Goal: Task Accomplishment & Management: Manage account settings

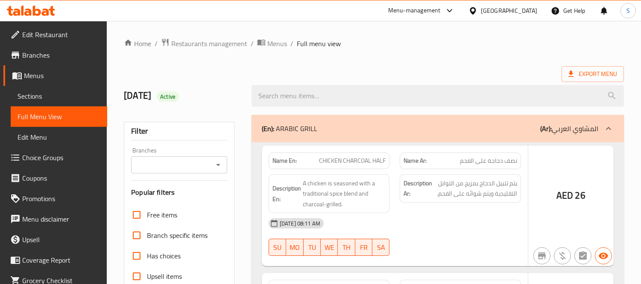
click at [444, 73] on div at bounding box center [320, 142] width 641 height 284
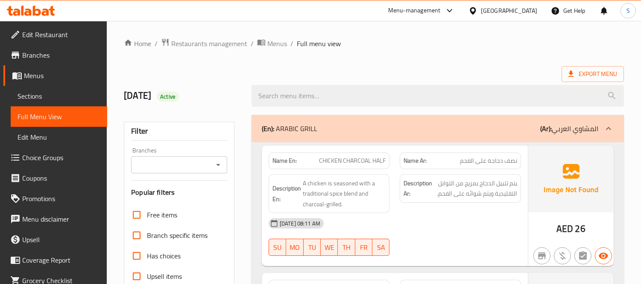
scroll to position [95, 0]
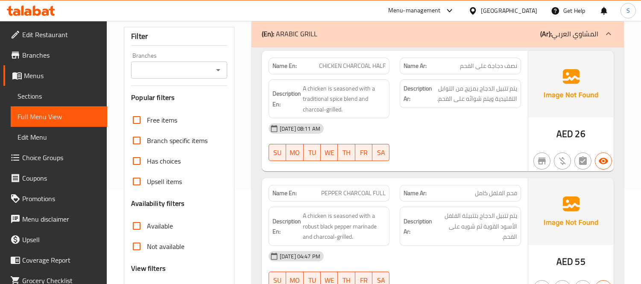
click at [496, 165] on div at bounding box center [461, 161] width 132 height 10
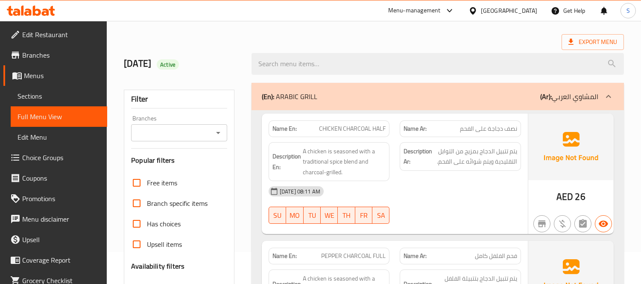
scroll to position [0, 0]
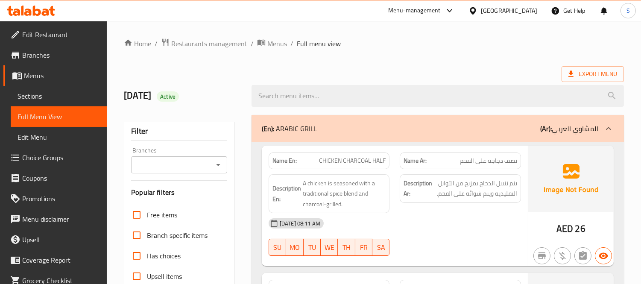
click at [518, 8] on div "[GEOGRAPHIC_DATA]" at bounding box center [509, 10] width 56 height 9
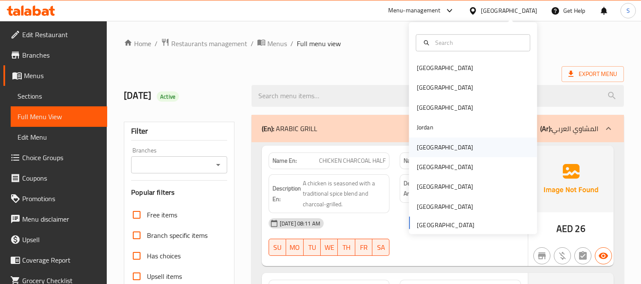
click at [421, 150] on div "[GEOGRAPHIC_DATA]" at bounding box center [445, 147] width 56 height 9
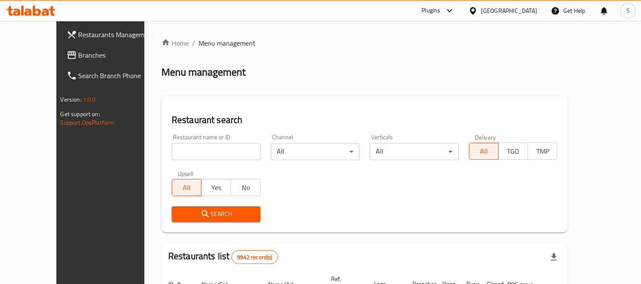
click at [79, 53] on span "Branches" at bounding box center [118, 55] width 78 height 10
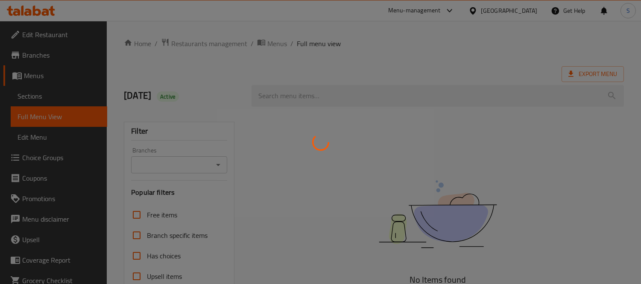
click at [457, 47] on div at bounding box center [320, 142] width 641 height 284
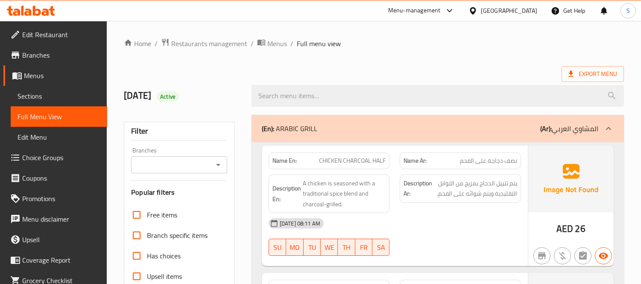
click at [484, 9] on div "[GEOGRAPHIC_DATA]" at bounding box center [509, 10] width 56 height 9
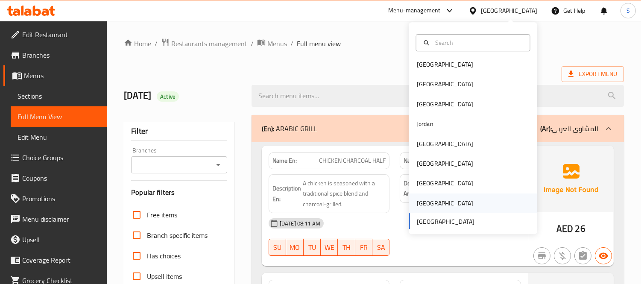
scroll to position [5, 0]
click at [431, 126] on div "Jordan" at bounding box center [425, 123] width 30 height 20
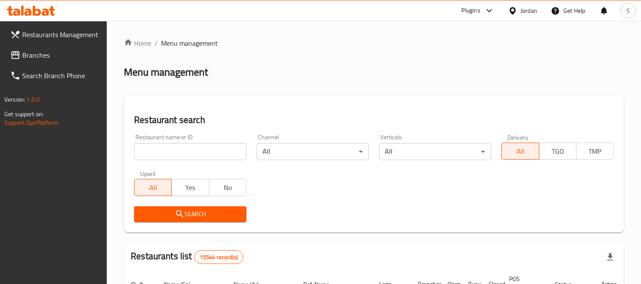
click at [50, 57] on span "Branches" at bounding box center [61, 55] width 78 height 10
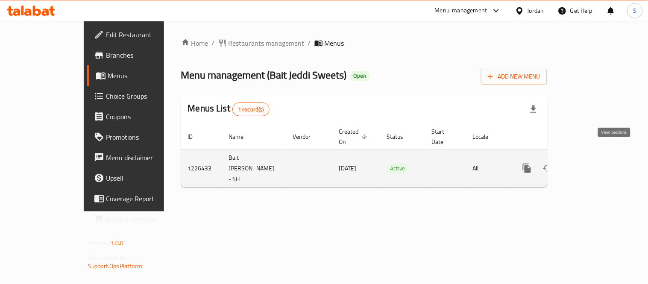
click at [592, 164] on icon "enhanced table" at bounding box center [589, 168] width 8 height 8
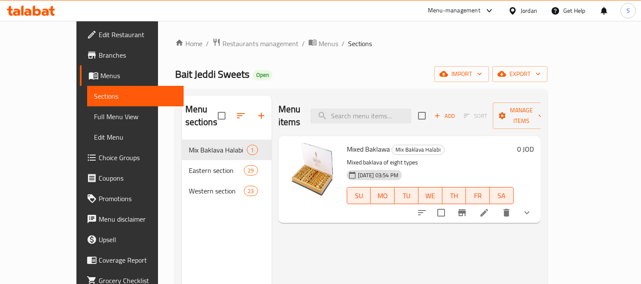
click at [547, 86] on div "Home / Restaurants management / Menus / Sections Bait Jeddi Sweets Open import …" at bounding box center [361, 212] width 372 height 348
click at [547, 79] on button "export" at bounding box center [519, 74] width 55 height 16
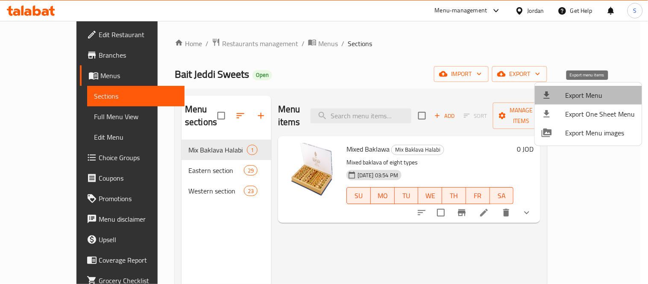
click at [592, 93] on span "Export Menu" at bounding box center [600, 95] width 70 height 10
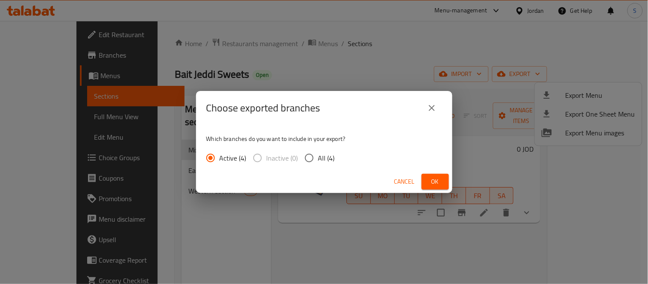
drag, startPoint x: 330, startPoint y: 147, endPoint x: 327, endPoint y: 152, distance: 5.7
click at [330, 148] on div "Which branches do you want to include in your export? Active (4) Inactive (0) A…" at bounding box center [324, 147] width 256 height 45
click at [327, 154] on span "All (4)" at bounding box center [326, 158] width 17 height 10
click at [318, 154] on input "All (4)" at bounding box center [309, 158] width 18 height 18
radio input "true"
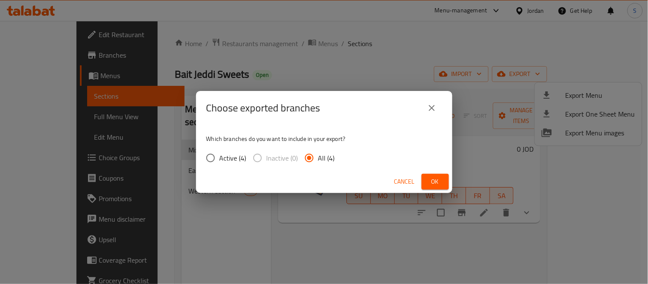
click at [437, 180] on span "Ok" at bounding box center [435, 181] width 14 height 11
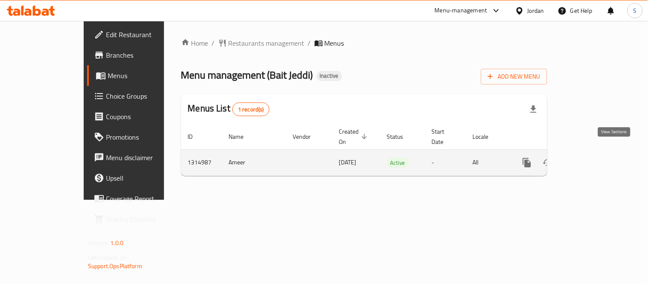
click at [593, 158] on icon "enhanced table" at bounding box center [588, 163] width 10 height 10
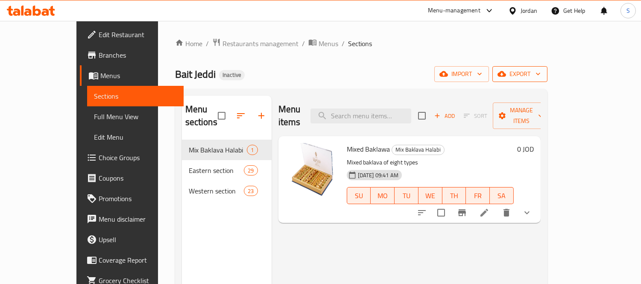
click at [541, 78] on span "export" at bounding box center [519, 74] width 41 height 11
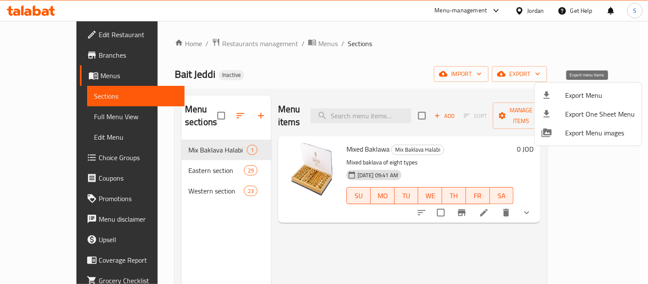
click at [585, 93] on span "Export Menu" at bounding box center [600, 95] width 70 height 10
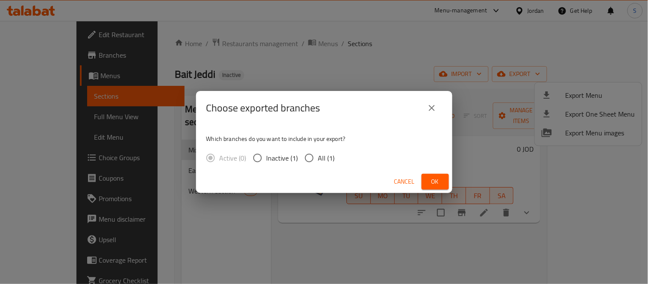
click at [319, 158] on span "All (1)" at bounding box center [326, 158] width 17 height 10
click at [318, 158] on input "All (1)" at bounding box center [309, 158] width 18 height 18
radio input "true"
click at [439, 180] on span "Ok" at bounding box center [435, 181] width 14 height 11
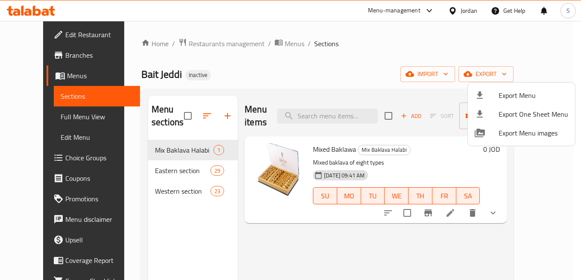
click at [41, 115] on div at bounding box center [290, 140] width 581 height 280
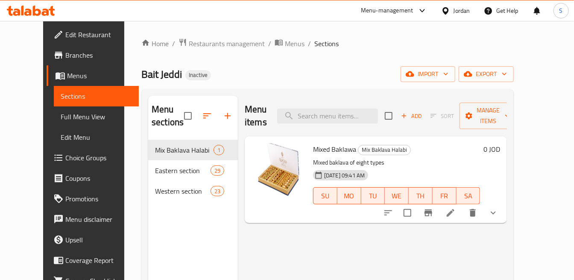
click at [61, 117] on span "Full Menu View" at bounding box center [96, 116] width 71 height 10
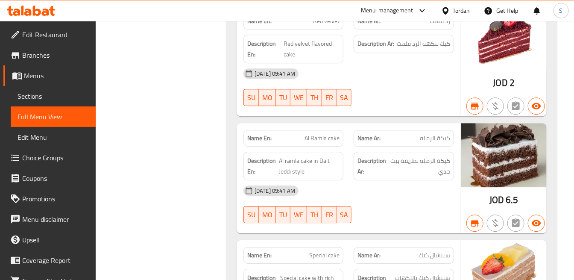
scroll to position [6120, 0]
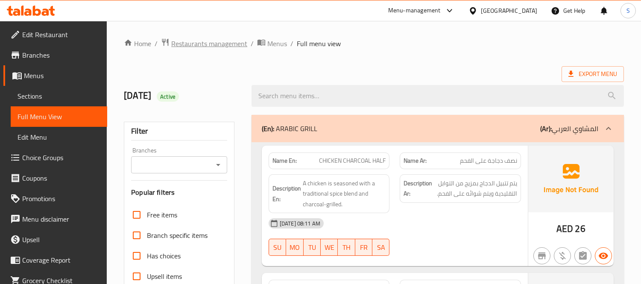
click at [234, 38] on span "Restaurants management" at bounding box center [209, 43] width 76 height 10
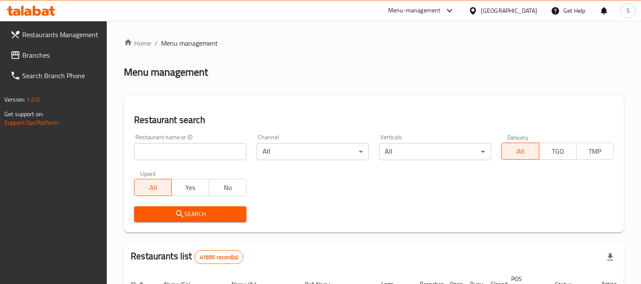
click at [40, 56] on span "Branches" at bounding box center [61, 55] width 78 height 10
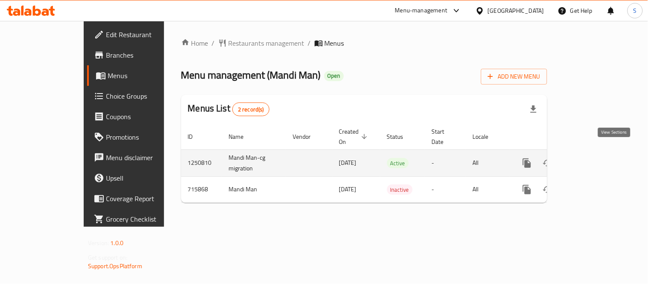
click at [593, 158] on icon "enhanced table" at bounding box center [588, 163] width 10 height 10
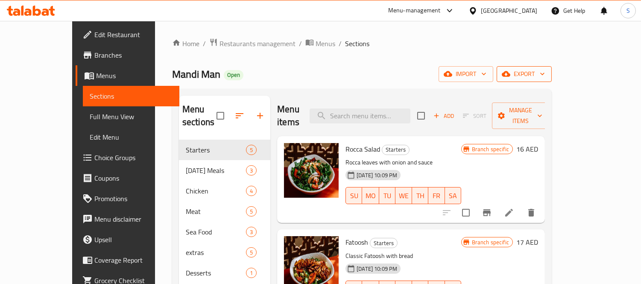
click at [547, 78] on icon "button" at bounding box center [542, 74] width 9 height 9
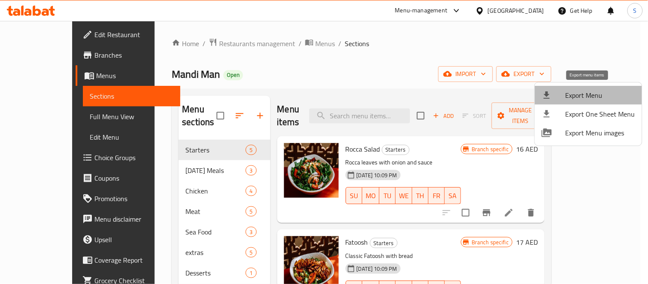
click at [596, 96] on span "Export Menu" at bounding box center [600, 95] width 70 height 10
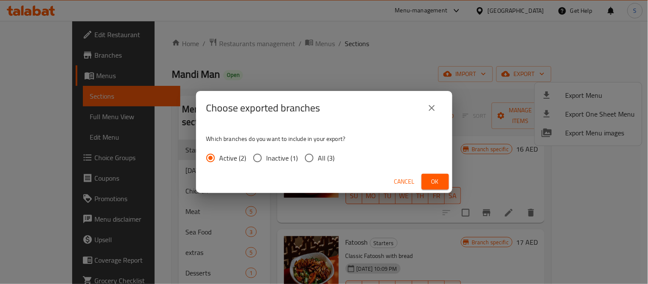
click at [323, 160] on span "All (3)" at bounding box center [326, 158] width 17 height 10
click at [318, 160] on input "All (3)" at bounding box center [309, 158] width 18 height 18
radio input "true"
click at [442, 186] on button "Ok" at bounding box center [434, 182] width 27 height 16
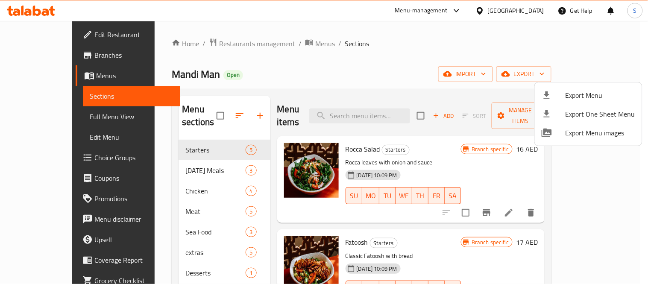
click at [43, 59] on div at bounding box center [324, 142] width 648 height 284
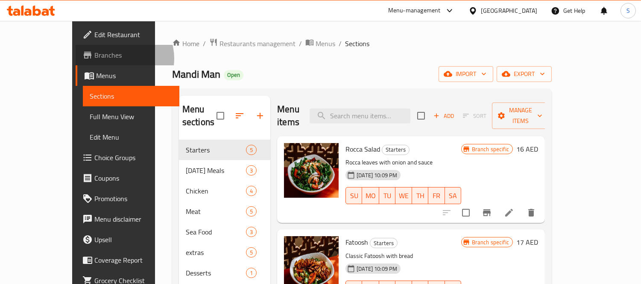
click at [94, 58] on span "Branches" at bounding box center [133, 55] width 78 height 10
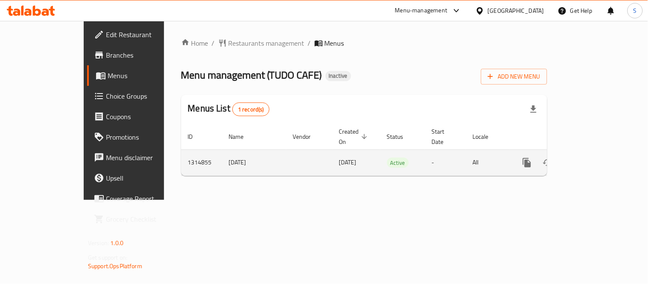
click at [593, 158] on icon "enhanced table" at bounding box center [588, 163] width 10 height 10
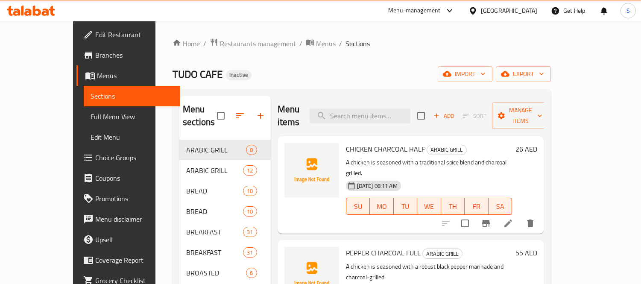
scroll to position [47, 0]
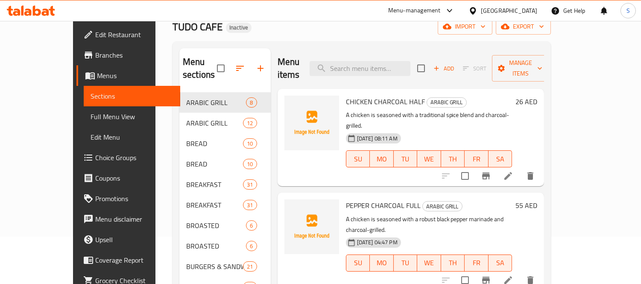
click at [340, 35] on div "Home / Restaurants management / Menus / Sections TUDO CAFE Inactive import expo…" at bounding box center [361, 282] width 378 height 583
click at [354, 95] on span "CHICKEN CHARCOAL HALF" at bounding box center [385, 101] width 79 height 13
copy h6 "CHICKEN CHARCOAL HALF"
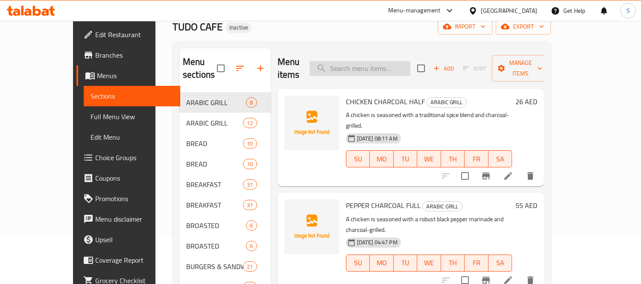
click at [398, 61] on input "search" at bounding box center [360, 68] width 101 height 15
paste input "CHICKEN CHARCOAL HALF"
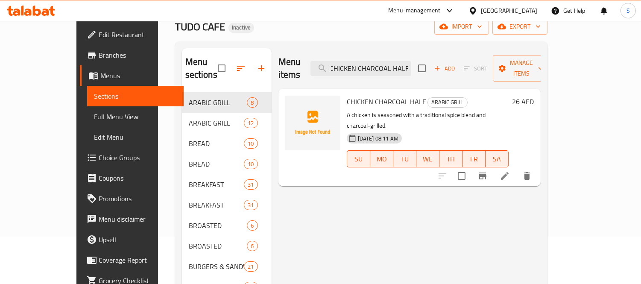
scroll to position [0, 0]
click at [429, 97] on span "ARABIC GRILL" at bounding box center [447, 102] width 39 height 10
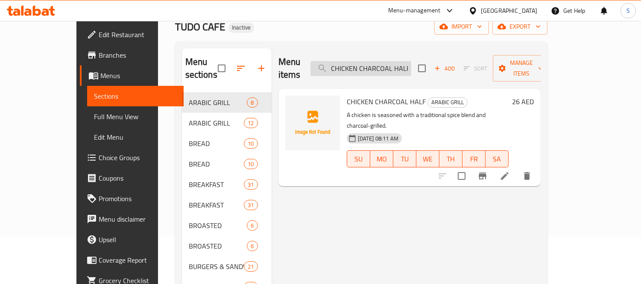
click at [411, 65] on input "CHICKEN CHARCOAL HALF" at bounding box center [360, 68] width 101 height 15
paste input "TUDO SPECIAL CHICKEN CHARCOAL"
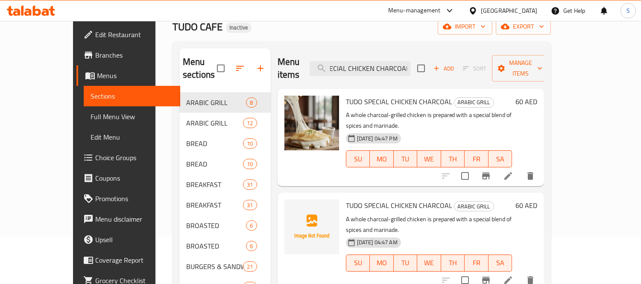
type input "TUDO SPECIAL CHICKEN CHARCOAL"
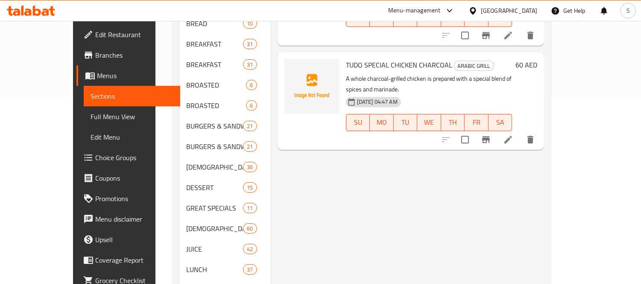
scroll to position [190, 0]
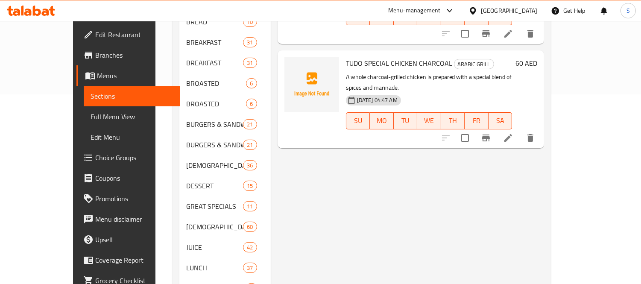
click at [412, 201] on div "Menu items TUDO SPECIAL CHICKEN CHARCOAL Add Sort Manage items TUDO SPECIAL CHI…" at bounding box center [408, 165] width 274 height 519
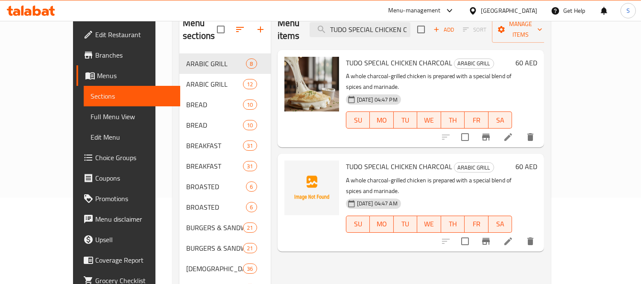
scroll to position [9, 0]
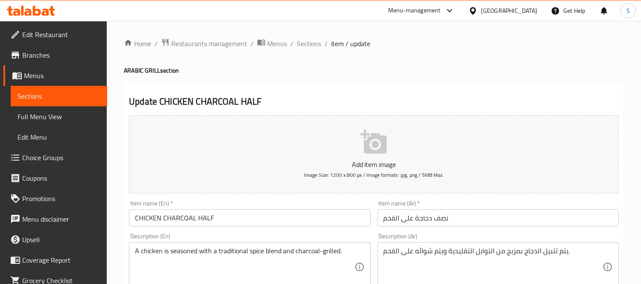
click at [30, 111] on span "Full Menu View" at bounding box center [59, 116] width 83 height 10
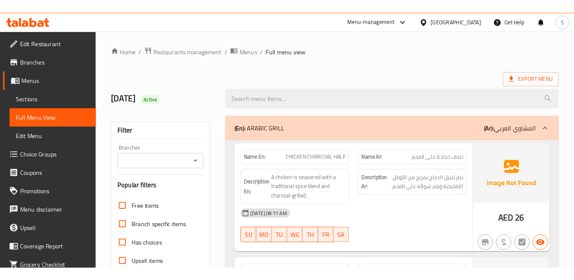
scroll to position [47, 0]
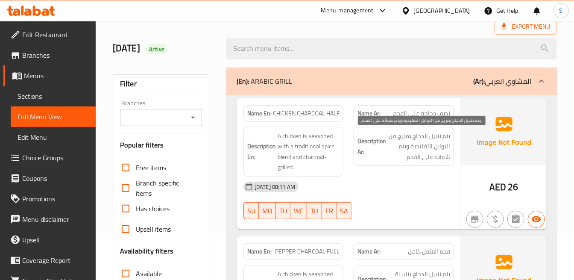
click at [431, 160] on span "يتم تتبيل الدجاج بمزيج من التوابل التقليدية ويتم شوائه على الفحم." at bounding box center [419, 147] width 62 height 32
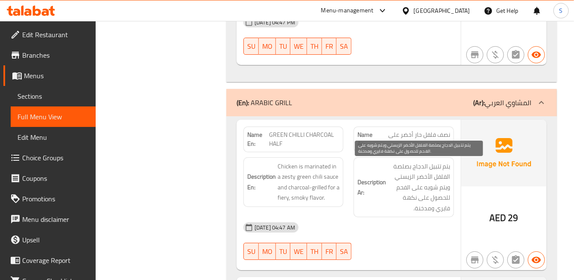
click at [408, 162] on span "يتم تتبيل الدجاج بصلصة الفلفل الأخضر الزيستي ويتم شويه على الفحم للحصول على نكه…" at bounding box center [419, 187] width 62 height 53
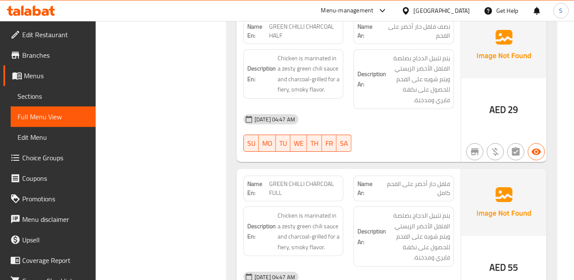
scroll to position [1284, 0]
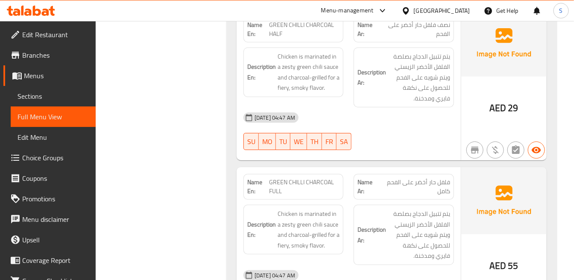
click at [381, 137] on div "29-09-2025 04:47 AM SU MO TU WE TH FR SA" at bounding box center [348, 131] width 221 height 48
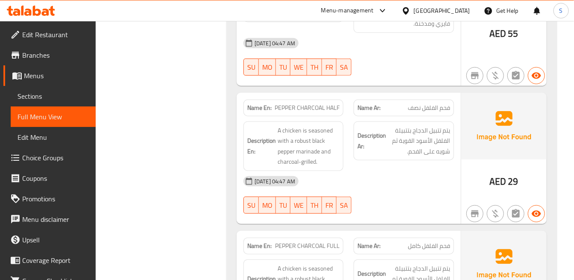
scroll to position [1532, 0]
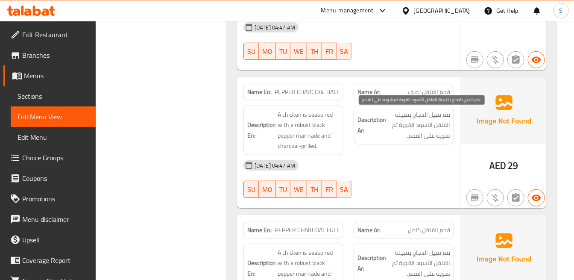
click at [447, 137] on span "يتم تتبيل الدجاج بتتبيلة الفلفل الأسود القوية ثم شويه على الفحم." at bounding box center [419, 125] width 62 height 32
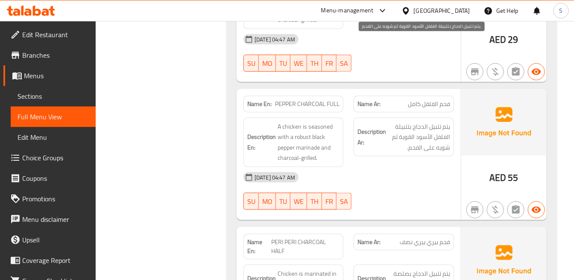
scroll to position [1674, 0]
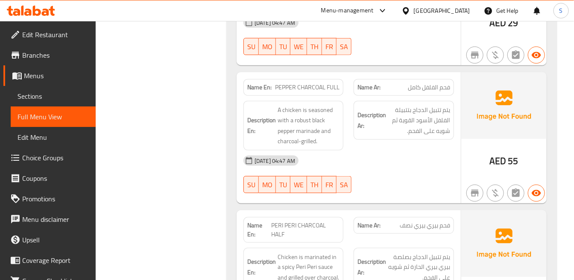
click at [476, 151] on div "AED 55" at bounding box center [503, 137] width 85 height 131
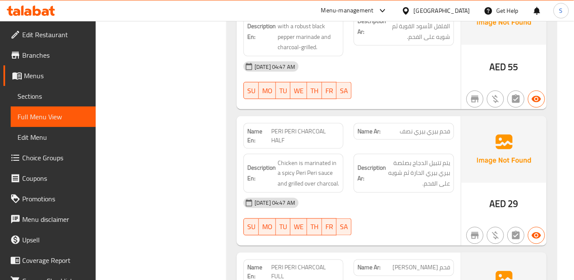
scroll to position [1769, 0]
click at [373, 125] on div "Name Ar: فحم بيري بيري نصف" at bounding box center [404, 130] width 100 height 17
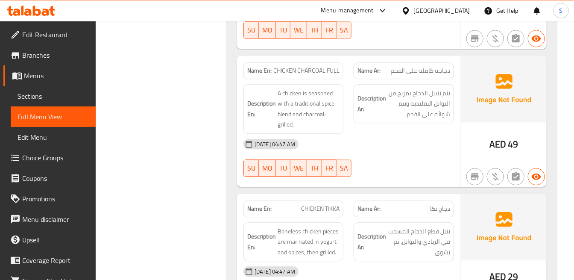
scroll to position [2103, 0]
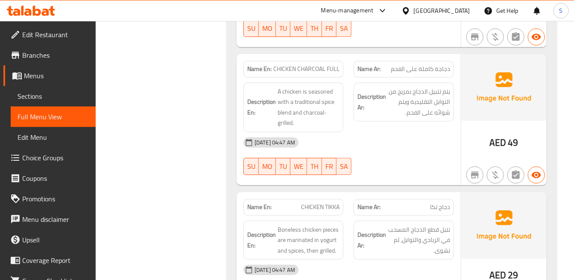
click at [376, 124] on div "Description Ar: يتم تتبيل الدجاج بمزيج من التوابل التقليدية ويتم شوائه على الفح…" at bounding box center [403, 107] width 110 height 60
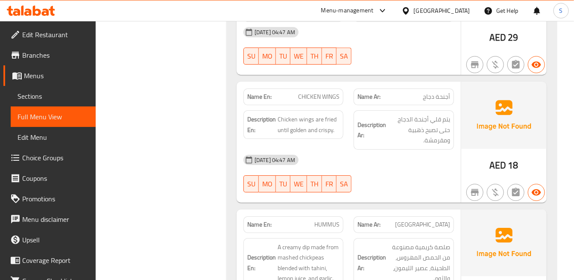
scroll to position [20, 0]
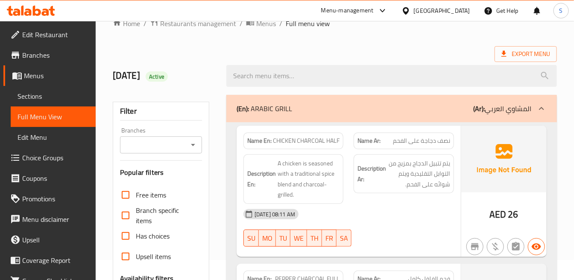
click at [347, 170] on div "Description En: A chicken is seasoned with a traditional spice blend and charco…" at bounding box center [293, 179] width 110 height 60
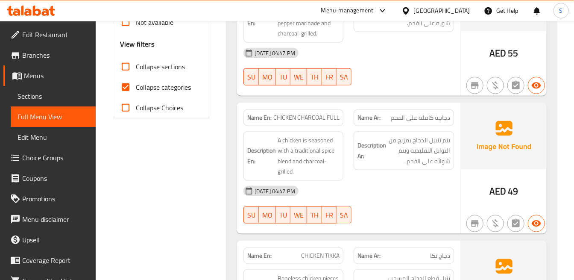
scroll to position [344, 0]
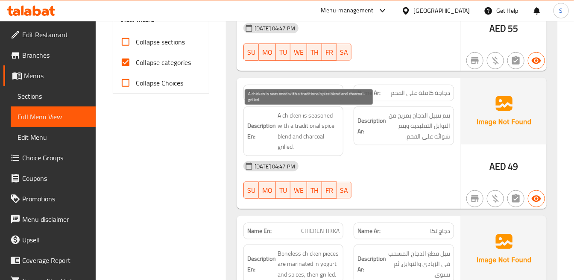
click at [326, 111] on span "A chicken is seasoned with a traditional spice blend and charcoal-grilled." at bounding box center [309, 131] width 62 height 42
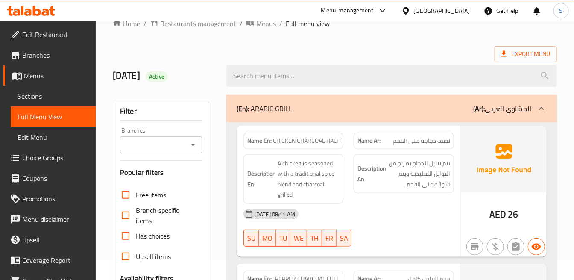
click at [355, 176] on div "Description Ar: يتم تتبيل الدجاج بمزيج من التوابل التقليدية ويتم شوائه على الفح…" at bounding box center [404, 173] width 100 height 39
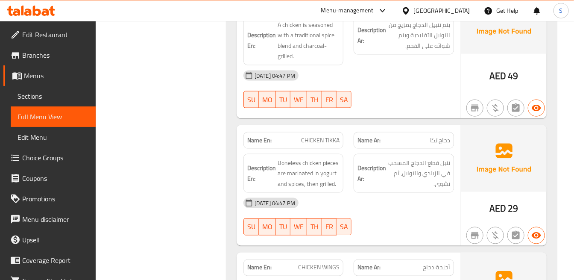
click at [378, 127] on div "Name Ar: دجاج تكا" at bounding box center [403, 140] width 110 height 27
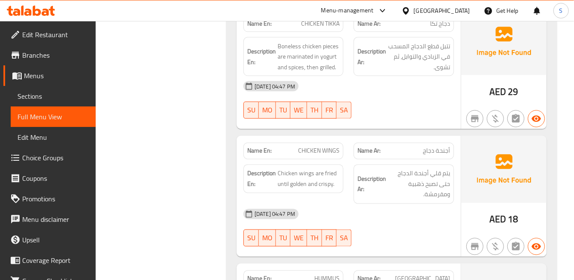
scroll to position [529, 0]
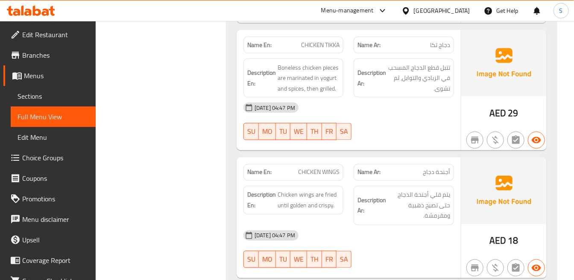
click at [318, 46] on span "CHICKEN TIKKA" at bounding box center [320, 45] width 38 height 9
copy span "CHICKEN TIKKA"
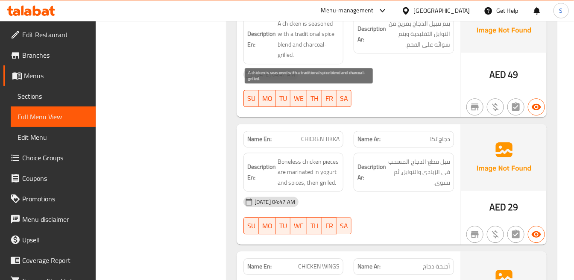
scroll to position [17289, 0]
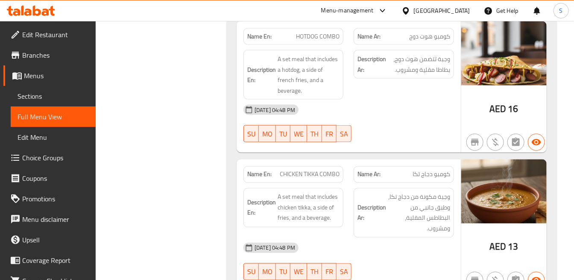
click at [472, 159] on img at bounding box center [503, 191] width 85 height 64
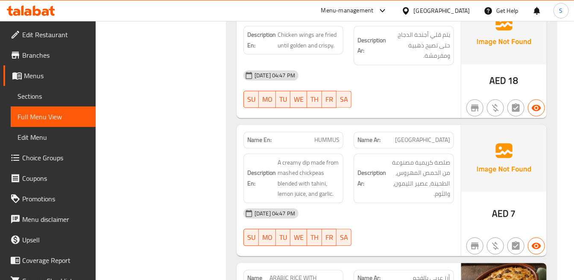
scroll to position [2426, 0]
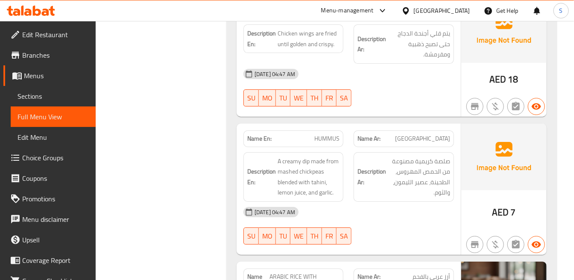
click at [417, 132] on div "Name Ar: حمص" at bounding box center [404, 138] width 100 height 17
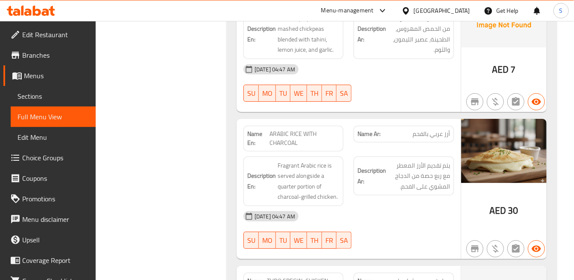
scroll to position [833, 0]
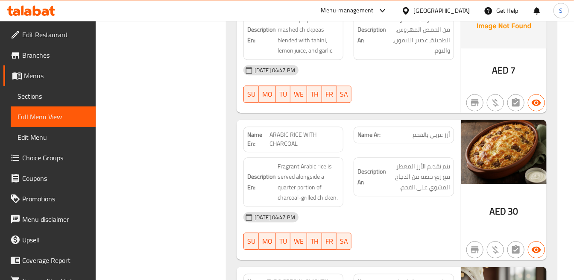
click at [395, 129] on div "Name Ar: أرز عربي بالفحم" at bounding box center [404, 134] width 100 height 17
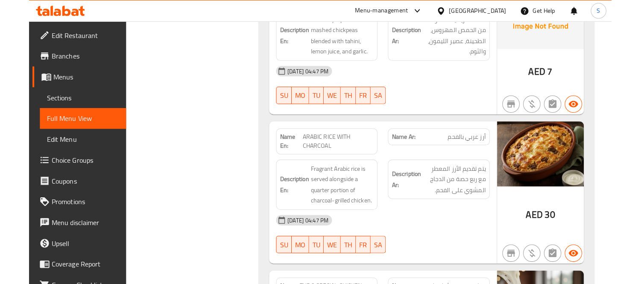
scroll to position [849, 0]
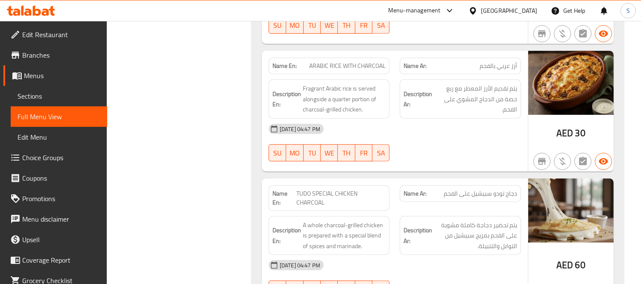
click at [459, 146] on div "28-09-2025 04:47 PM SU MO TU WE TH FR SA" at bounding box center [394, 143] width 263 height 48
click at [511, 10] on div "United Arab Emirates" at bounding box center [509, 10] width 56 height 9
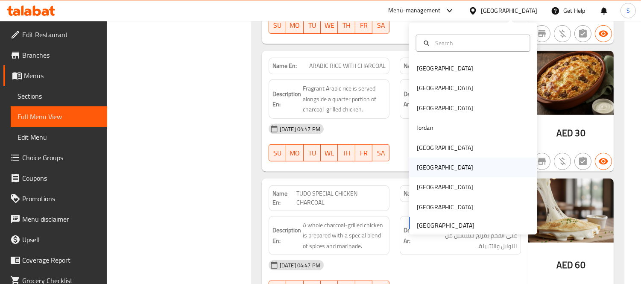
click at [437, 163] on div "[GEOGRAPHIC_DATA]" at bounding box center [473, 168] width 128 height 20
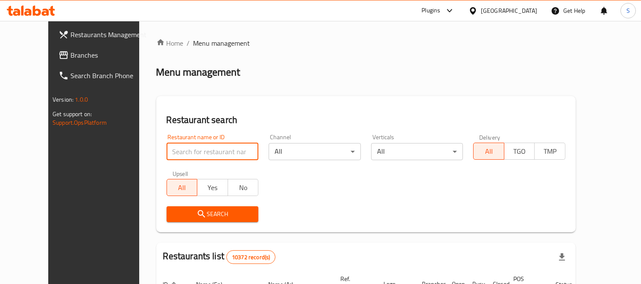
paste input "779213"
type input "779213"
click at [185, 218] on span "Search" at bounding box center [212, 214] width 79 height 11
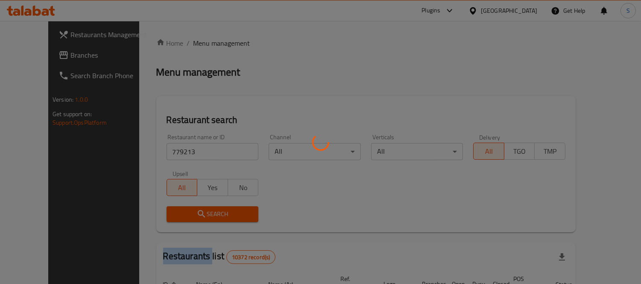
click at [185, 218] on div at bounding box center [320, 142] width 641 height 284
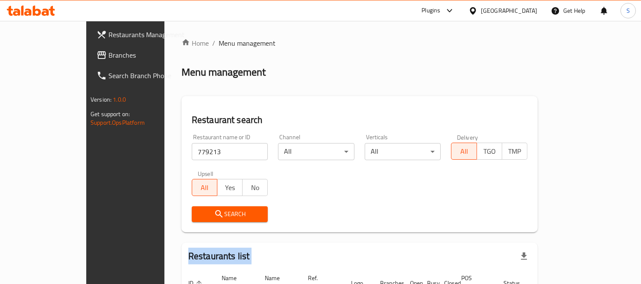
click at [108, 53] on span "Branches" at bounding box center [147, 55] width 78 height 10
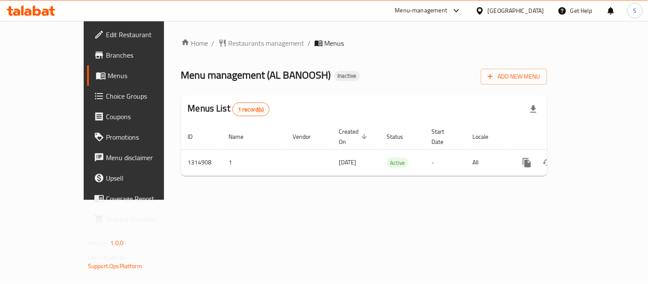
drag, startPoint x: 397, startPoint y: 197, endPoint x: 415, endPoint y: 185, distance: 21.0
click at [397, 197] on div "Home / Restaurants management / Menus Menu management ( AL BANOOSH ) Inactive A…" at bounding box center [364, 110] width 400 height 179
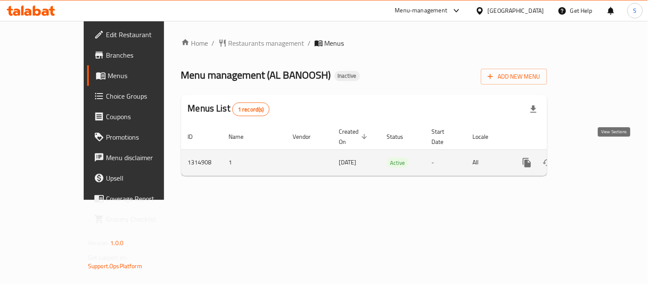
click at [599, 152] on link "enhanced table" at bounding box center [588, 162] width 20 height 20
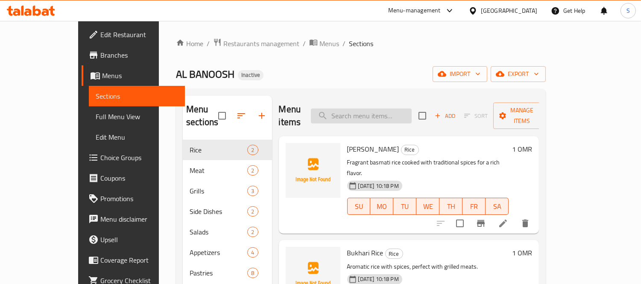
click at [392, 108] on input "search" at bounding box center [361, 115] width 101 height 15
paste input "Bukhari Rice"
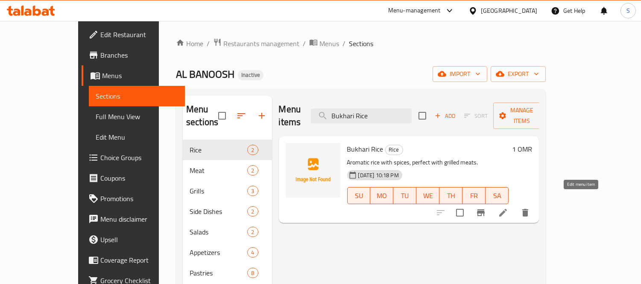
type input "Bukhari Rice"
click at [508, 208] on icon at bounding box center [503, 213] width 10 height 10
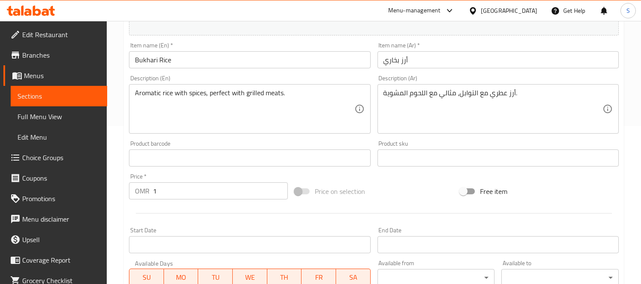
scroll to position [142, 0]
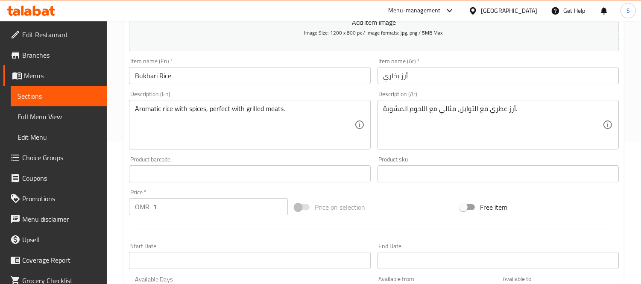
click at [224, 109] on textarea "Aromatic rice with spices, perfect with grilled meats." at bounding box center [244, 125] width 219 height 41
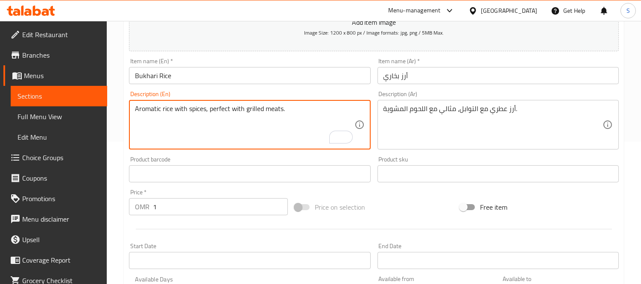
click at [234, 121] on textarea "Aromatic rice with spices, perfect with grilled meats." at bounding box center [244, 125] width 219 height 41
click at [234, 116] on textarea "Aromatic rice with spices, perfect with grilled meats." at bounding box center [244, 125] width 219 height 41
drag, startPoint x: 209, startPoint y: 110, endPoint x: 296, endPoint y: 117, distance: 87.4
click at [296, 117] on textarea "Aromatic rice with spices, perfect with grilled meats." at bounding box center [244, 125] width 219 height 41
type textarea "Aromatic rice with spices"
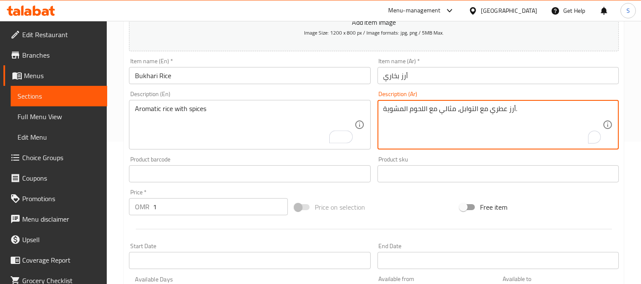
drag, startPoint x: 406, startPoint y: 97, endPoint x: 383, endPoint y: 105, distance: 24.8
type textarea "أرز عطري مع [PERSON_NAME]، ."
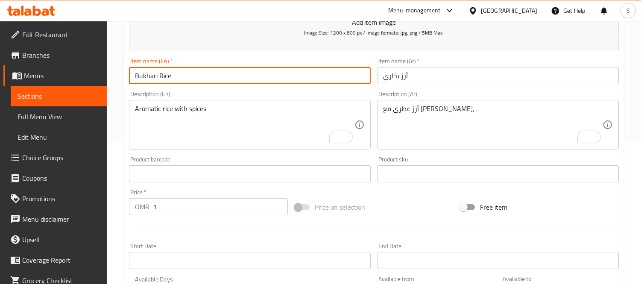
click at [322, 73] on input "Bukhari Rice" at bounding box center [249, 75] width 241 height 17
click at [217, 74] on input "Bukhari Rice" at bounding box center [249, 75] width 241 height 17
click at [217, 71] on input "Bukhari Rice" at bounding box center [249, 75] width 241 height 17
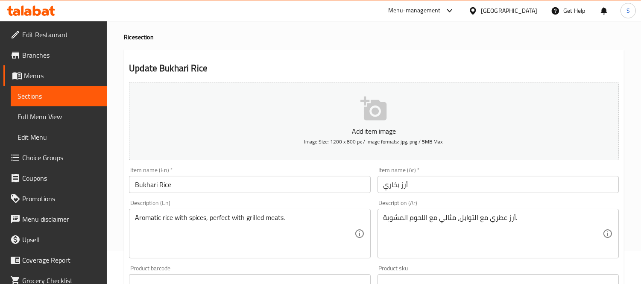
scroll to position [47, 0]
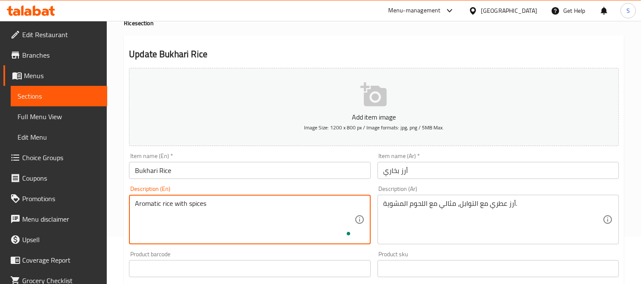
type textarea "Aromatic rice with spices"
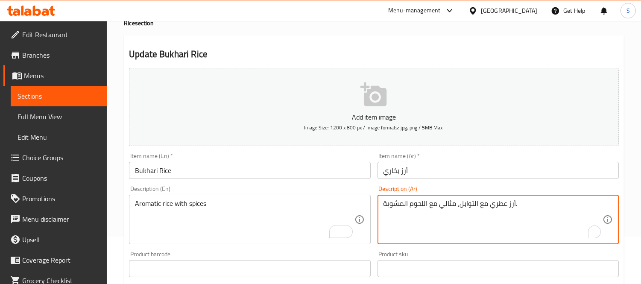
drag, startPoint x: 456, startPoint y: 202, endPoint x: 384, endPoint y: 197, distance: 71.5
type textarea "أرز عطري مع التوابل."
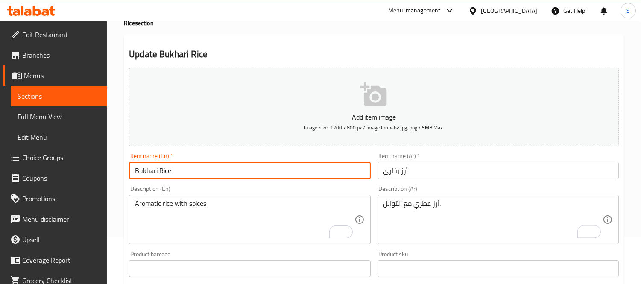
click at [352, 171] on input "Bukhari Rice" at bounding box center [249, 170] width 241 height 17
click at [306, 175] on input "Bukhari Rice" at bounding box center [249, 170] width 241 height 17
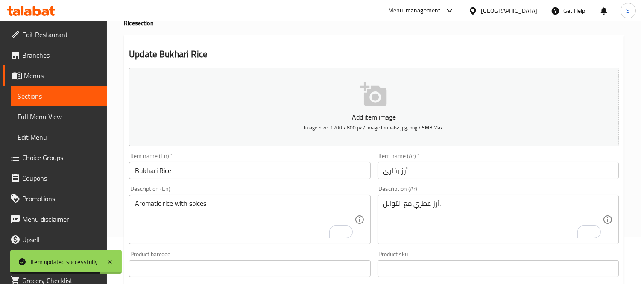
click at [629, 39] on div "Home / Restaurants management / Menus / Sections / item / update Rice section U…" at bounding box center [374, 265] width 534 height 582
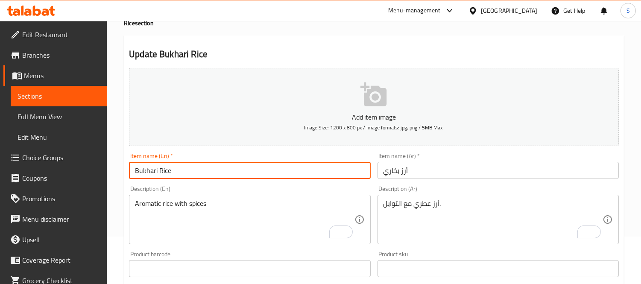
click at [251, 164] on input "Bukhari Rice" at bounding box center [249, 170] width 241 height 17
